Goal: Information Seeking & Learning: Learn about a topic

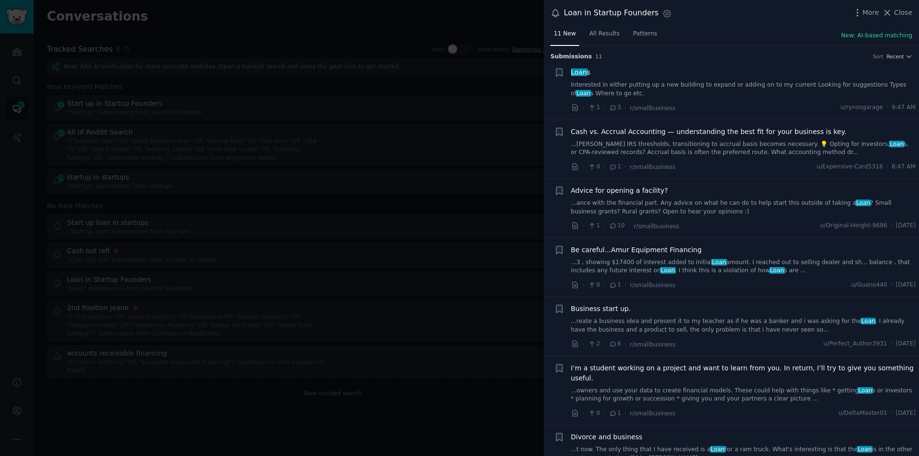
click at [895, 11] on button "Close" at bounding box center [897, 13] width 30 height 10
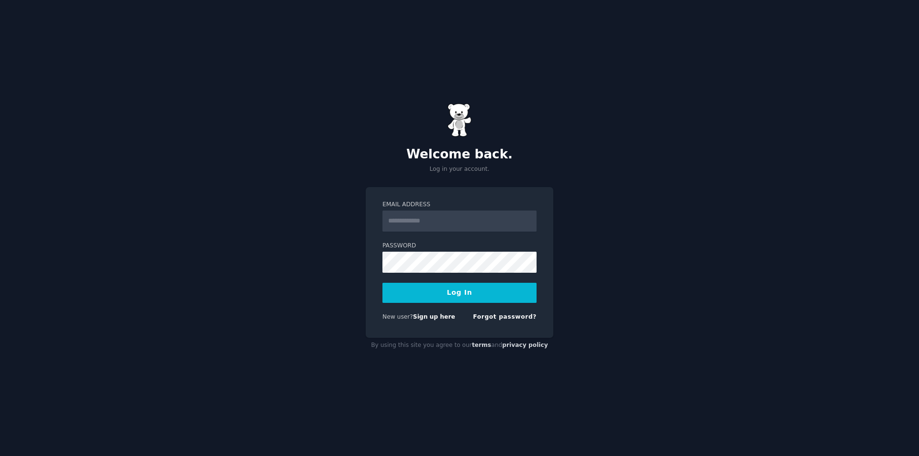
click at [428, 217] on input "Email Address" at bounding box center [459, 221] width 154 height 21
type input "**********"
click at [458, 293] on button "Log In" at bounding box center [459, 293] width 154 height 20
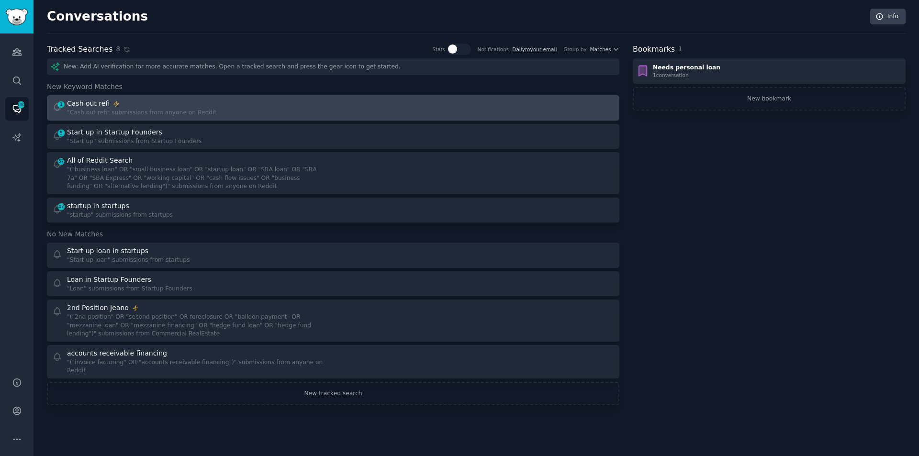
click at [123, 110] on div ""Cash out refi" submissions from anyone on Reddit" at bounding box center [141, 113] width 149 height 9
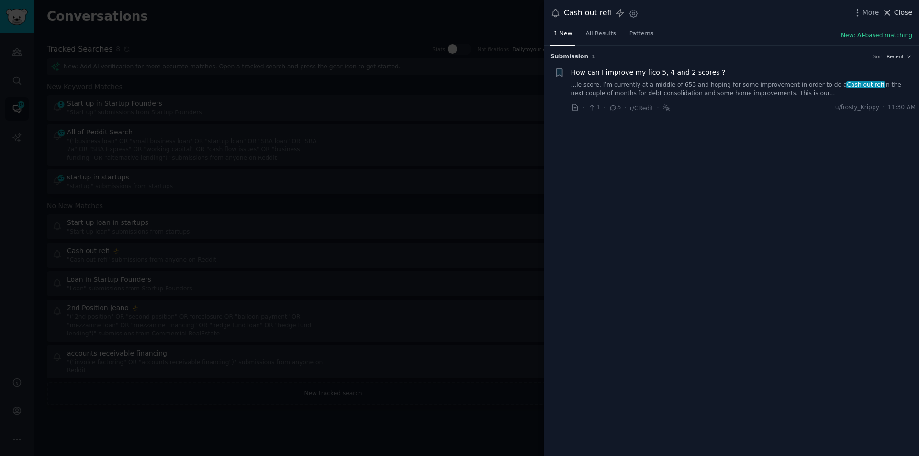
click at [902, 10] on span "Close" at bounding box center [903, 13] width 18 height 10
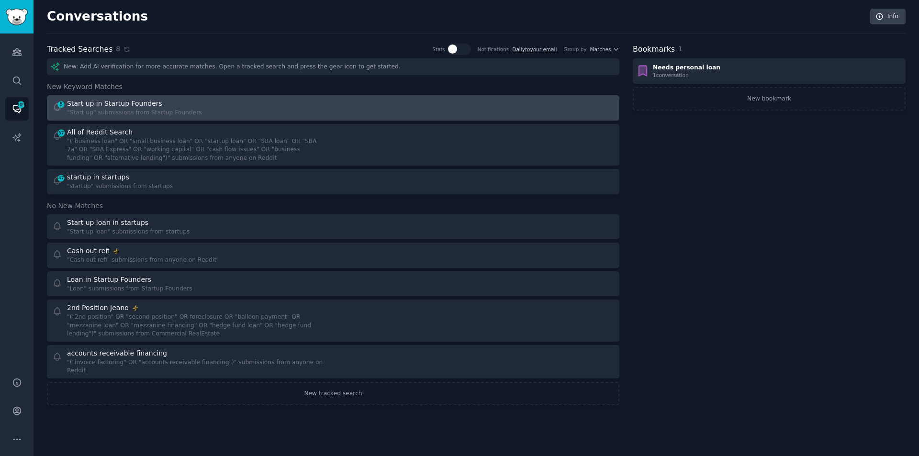
click at [114, 103] on div "Start up in Startup Founders" at bounding box center [114, 104] width 95 height 10
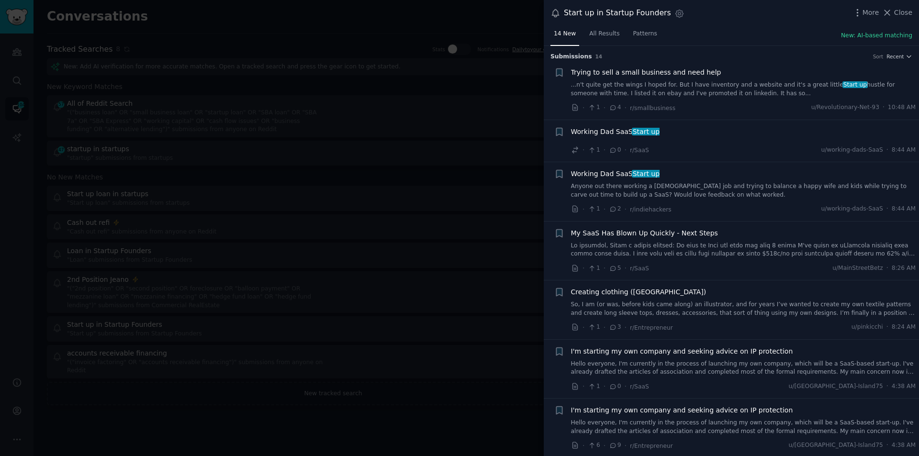
click at [658, 79] on div "Trying to sell a small business and need help ...n't quite get the wings I hope…" at bounding box center [743, 82] width 345 height 30
click at [657, 75] on span "Trying to sell a small business and need help" at bounding box center [646, 72] width 150 height 10
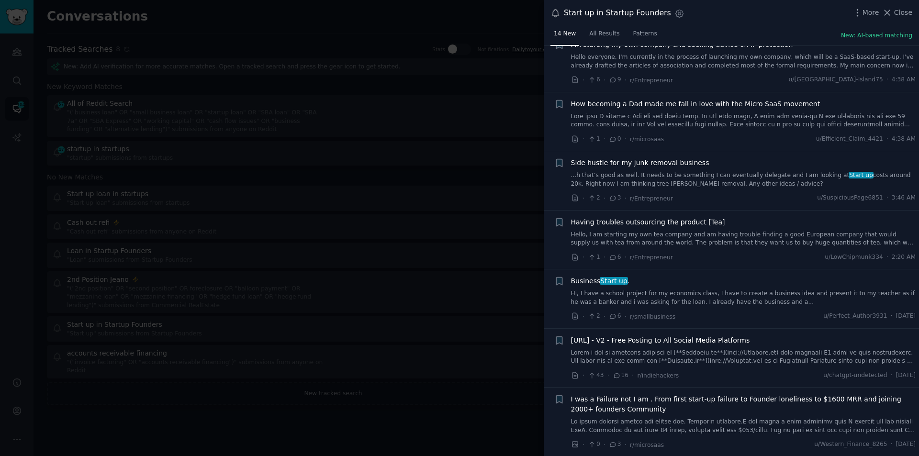
scroll to position [542, 0]
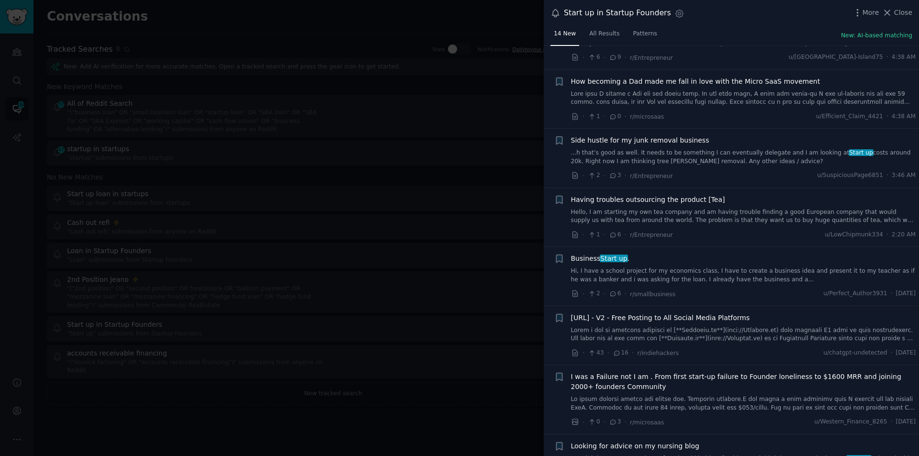
click at [690, 151] on link "...h that’s good as well. It needs to be something I can eventually delegate an…" at bounding box center [743, 157] width 345 height 17
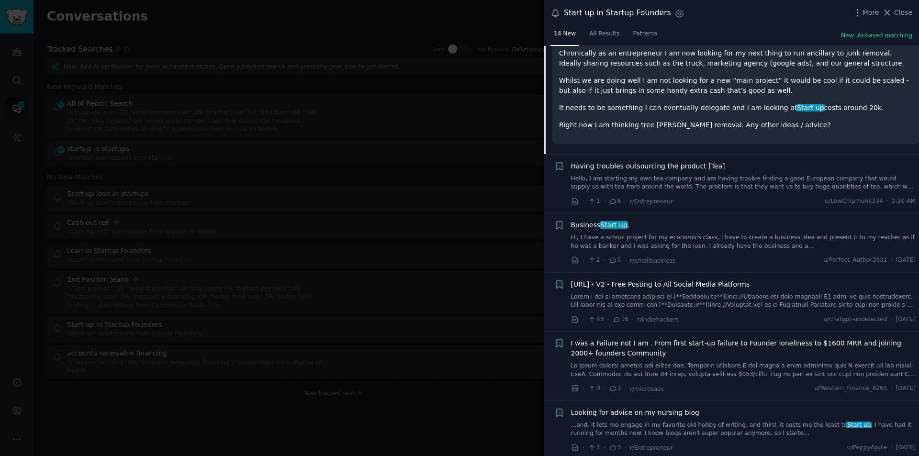
scroll to position [623, 0]
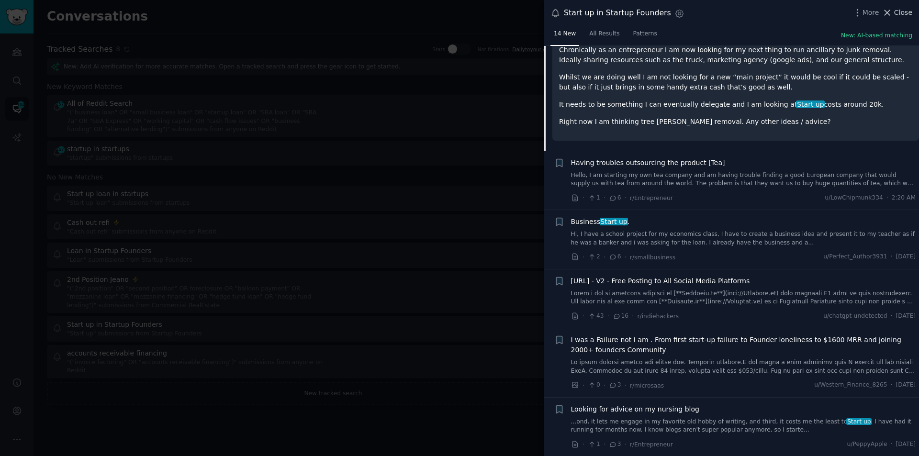
click at [904, 11] on span "Close" at bounding box center [903, 13] width 18 height 10
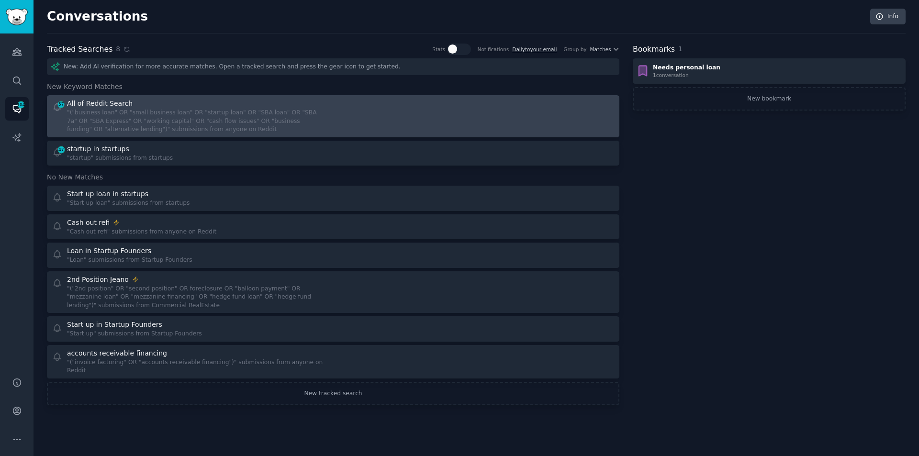
click at [165, 112] on div ""("business loan" OR "small business loan" OR "startup loan" OR "SBA loan" OR "…" at bounding box center [196, 121] width 259 height 25
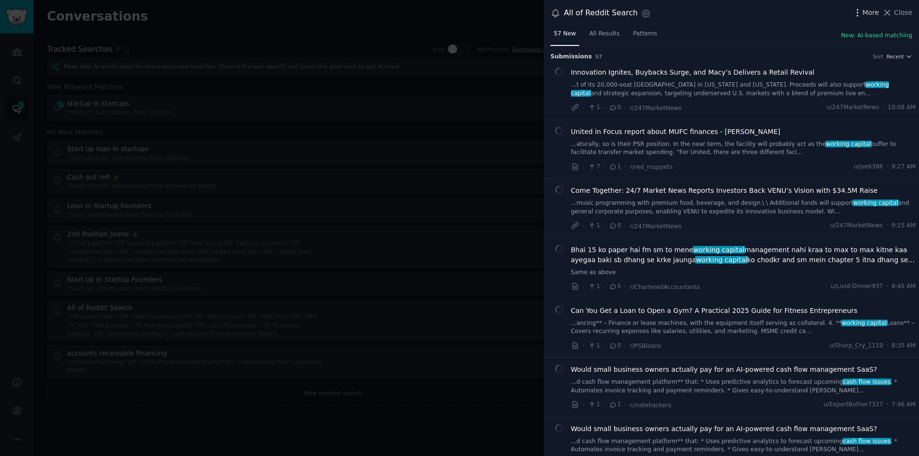
click at [869, 11] on span "More" at bounding box center [870, 13] width 17 height 10
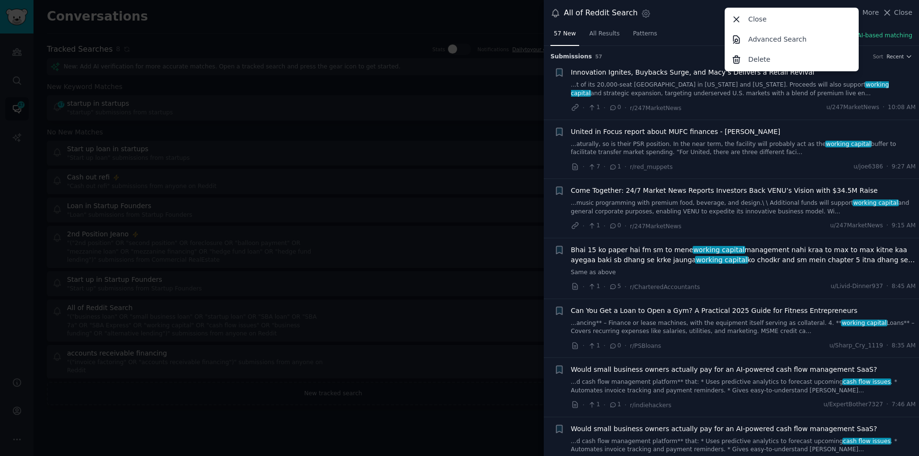
click at [696, 16] on div "All of Reddit Search Settings More Close Advanced Search Delete Close" at bounding box center [731, 13] width 362 height 13
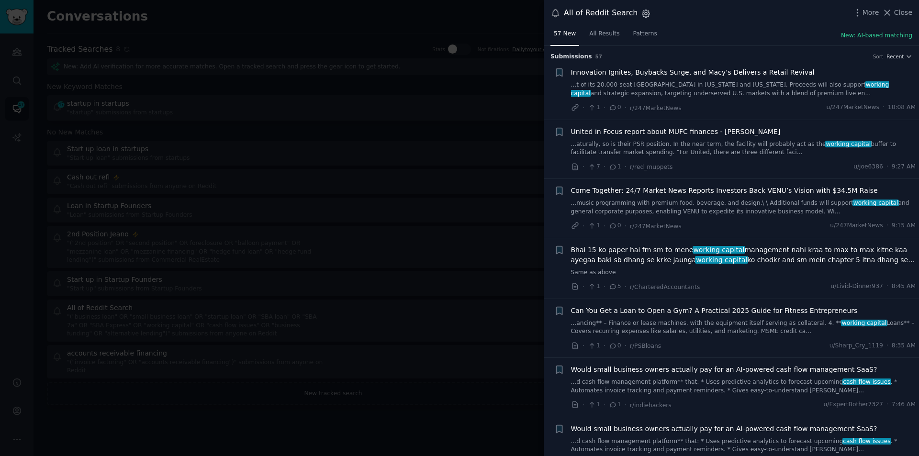
click at [641, 14] on icon "button" at bounding box center [646, 14] width 10 height 10
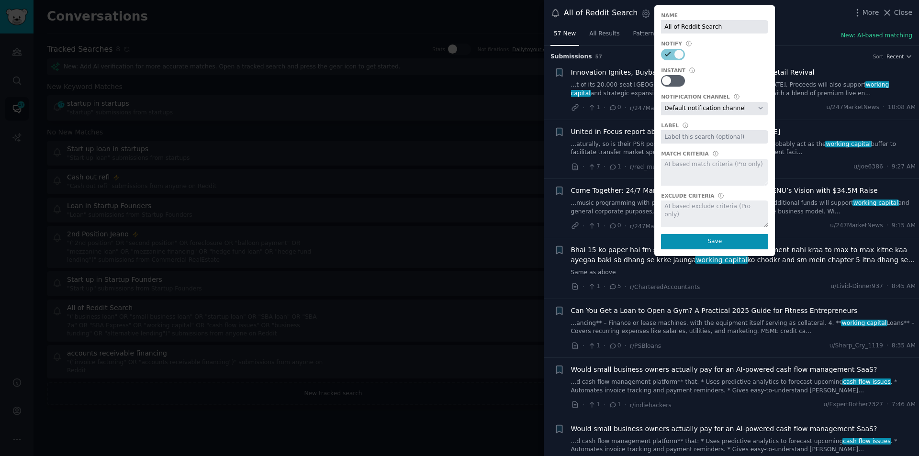
click at [797, 15] on div "All of Reddit Search Settings Name All of Reddit Search Notify Instant Notifica…" at bounding box center [731, 13] width 362 height 13
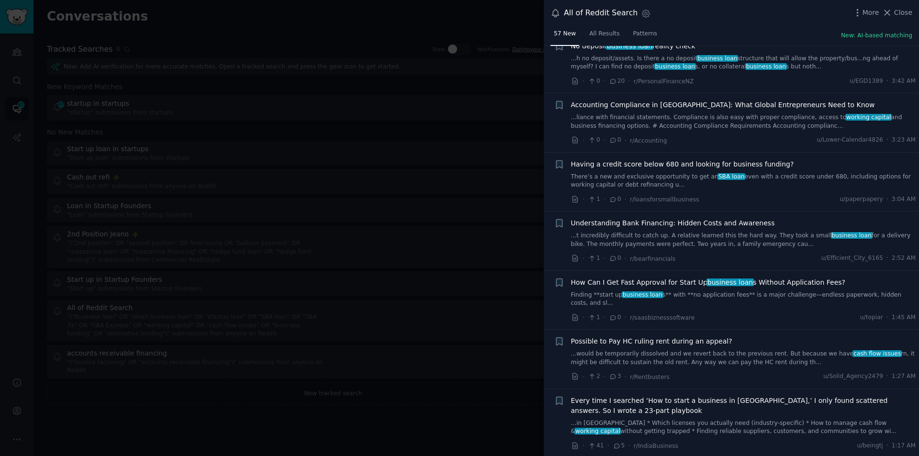
scroll to position [861, 0]
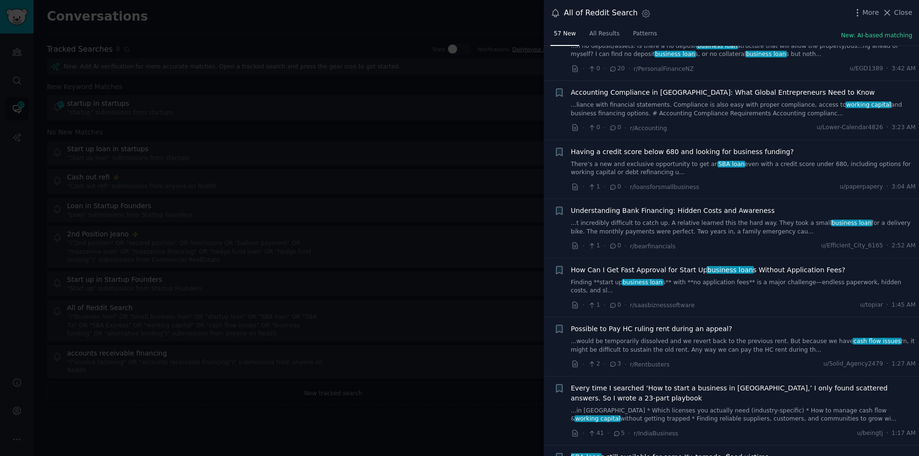
click at [652, 155] on span "Having a credit score below 680 and looking for business funding?" at bounding box center [682, 152] width 223 height 10
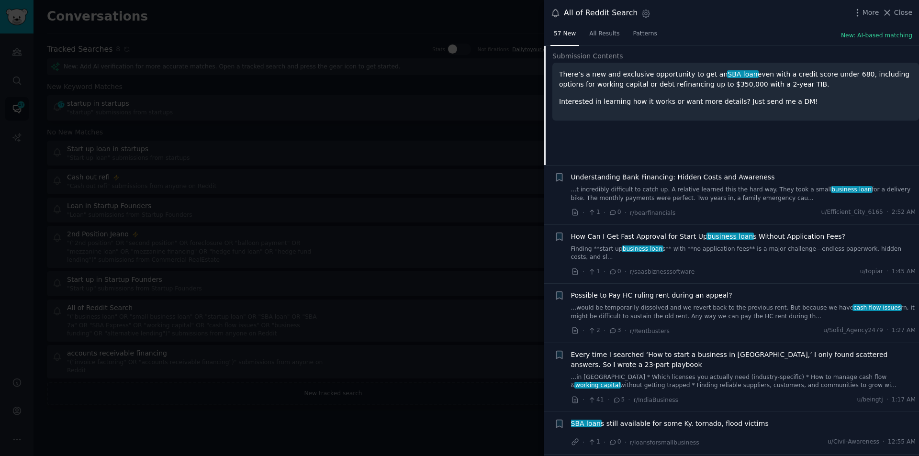
scroll to position [1099, 0]
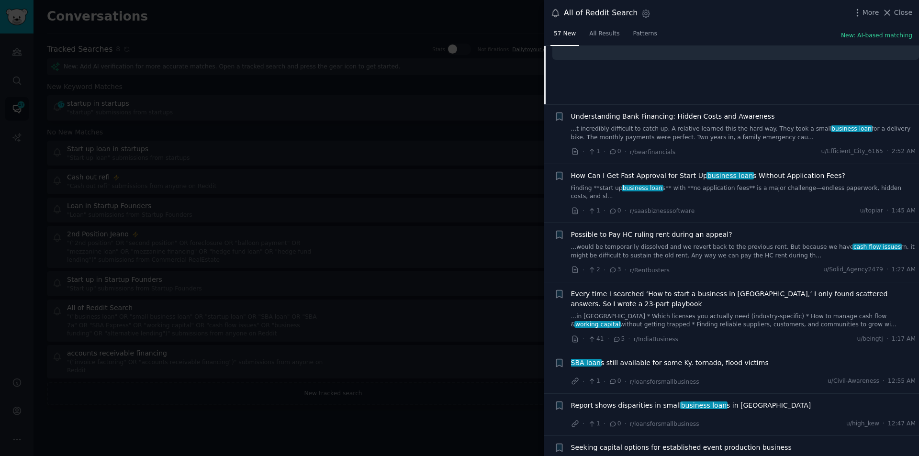
click at [682, 174] on span "How Can I Get Fast Approval for Start Up business loan s Without Application Fe…" at bounding box center [708, 176] width 275 height 10
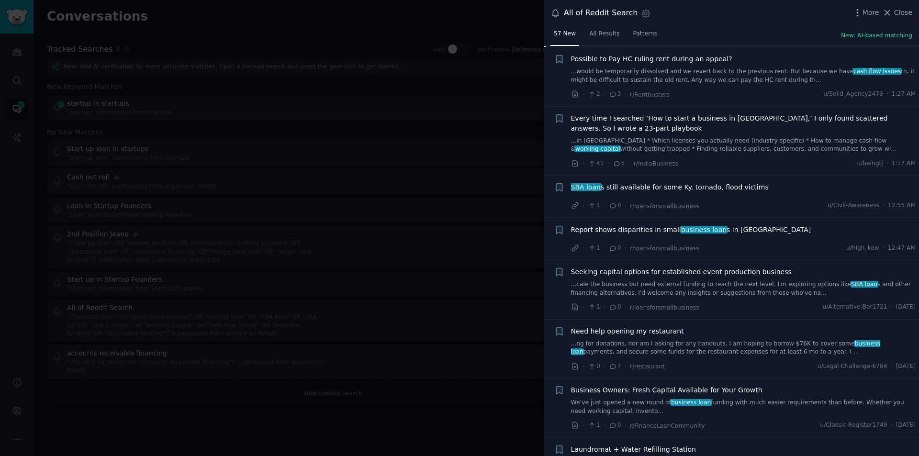
scroll to position [1313, 0]
